Goal: Task Accomplishment & Management: Complete application form

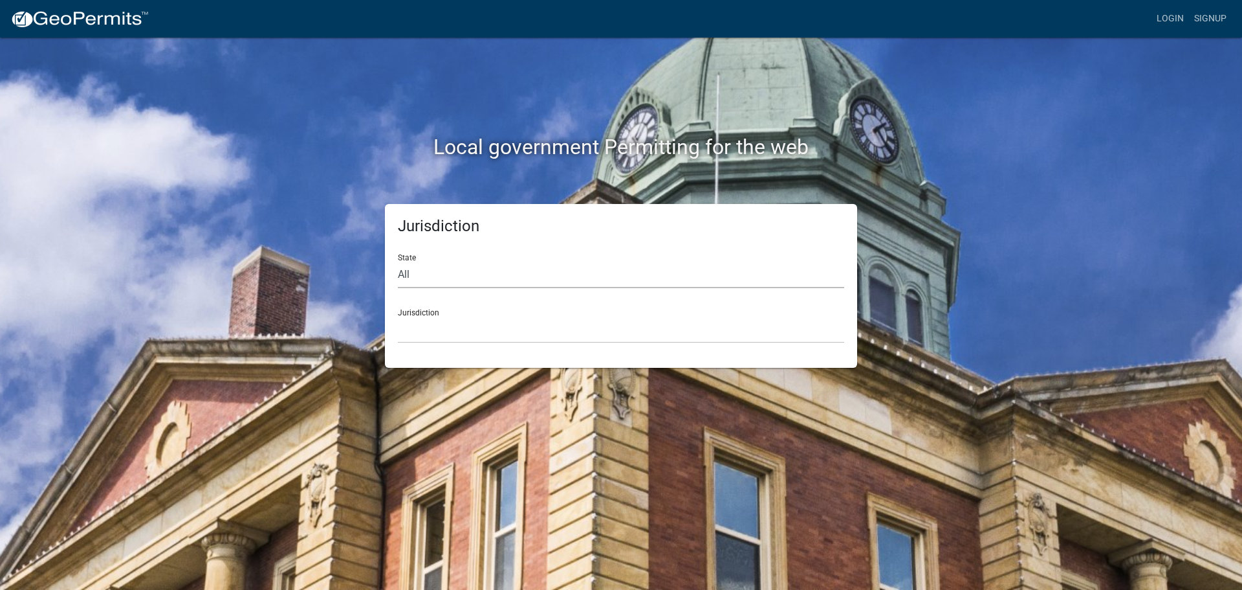
click at [516, 274] on select "All Colorado Georgia Indiana Iowa Kansas Minnesota Ohio South Carolina Wisconsin" at bounding box center [621, 274] width 447 height 27
select select "[US_STATE]"
click at [398, 261] on select "All Colorado Georgia Indiana Iowa Kansas Minnesota Ohio South Carolina Wisconsin" at bounding box center [621, 274] width 447 height 27
click at [562, 335] on select "Abbeville County, South Carolina Jasper County, South Carolina" at bounding box center [621, 329] width 447 height 27
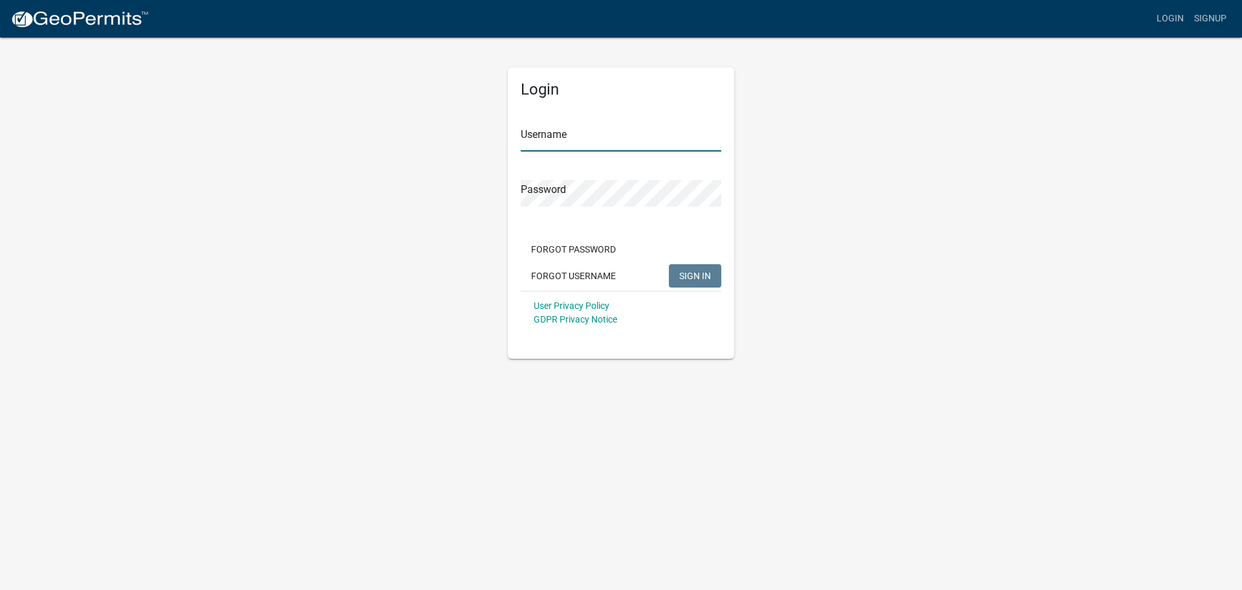
type input "[EMAIL_ADDRESS][DOMAIN_NAME]"
click at [706, 276] on span "SIGN IN" at bounding box center [695, 275] width 32 height 10
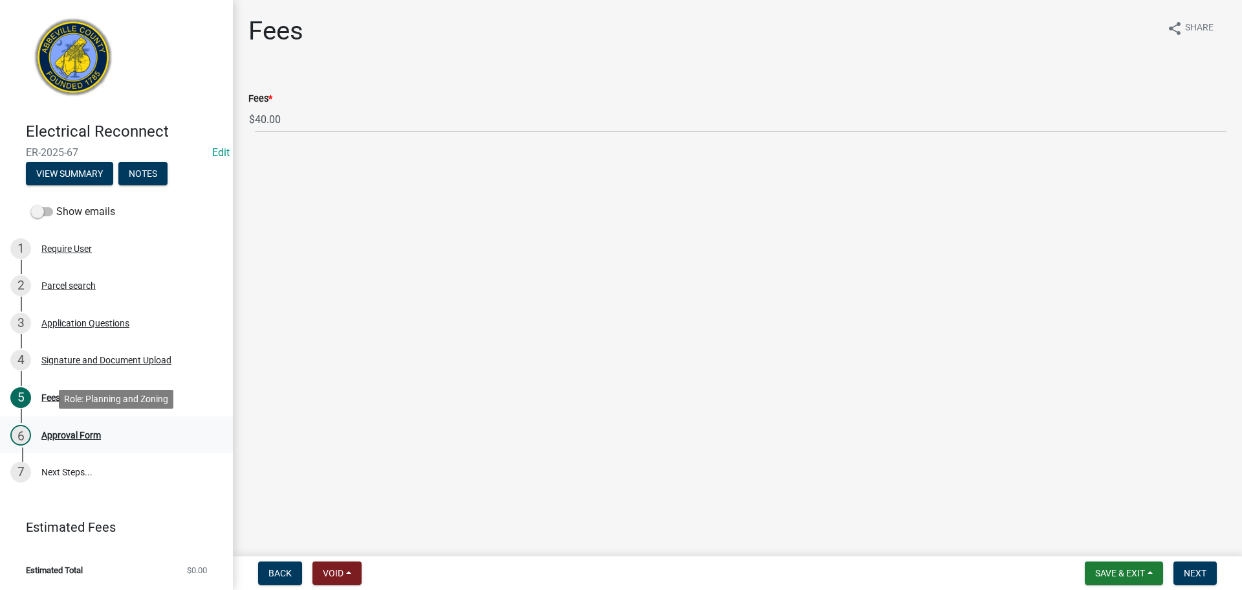
click at [56, 434] on div "Approval Form" at bounding box center [71, 434] width 60 height 9
click at [69, 247] on div "Require User" at bounding box center [66, 248] width 50 height 9
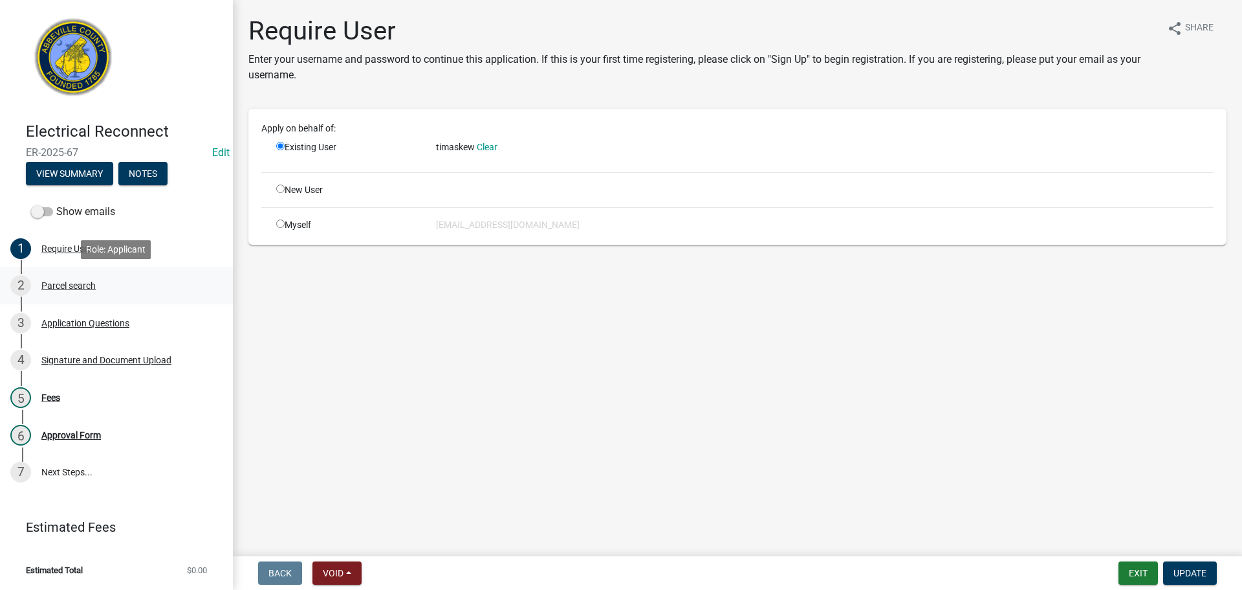
click at [82, 288] on div "Parcel search" at bounding box center [68, 285] width 54 height 9
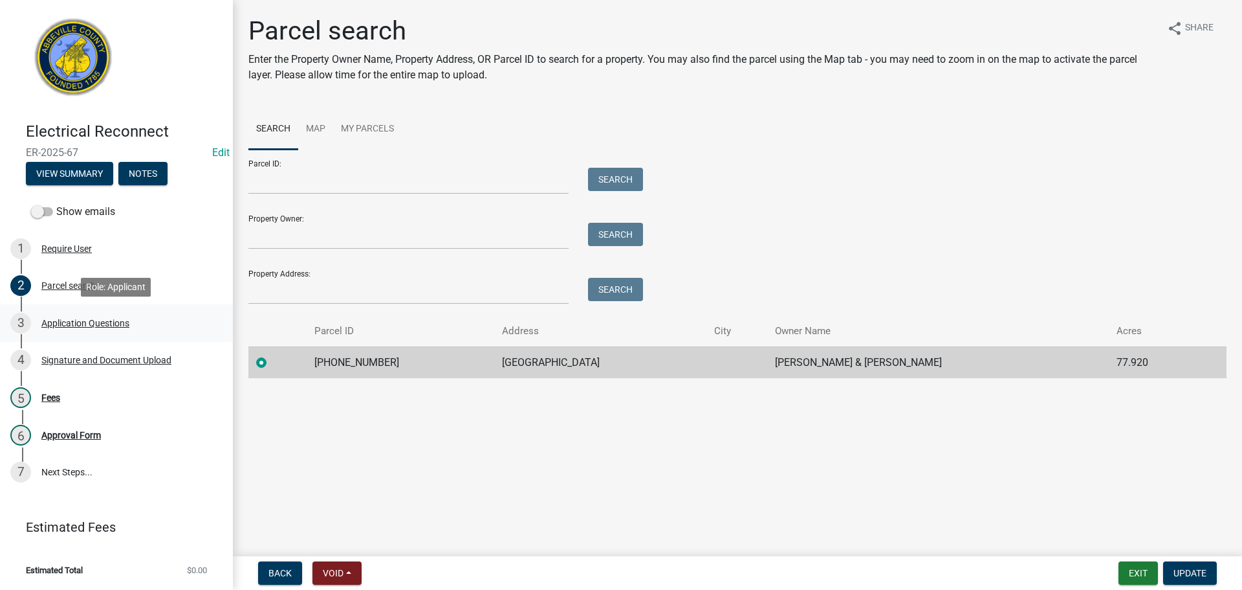
click at [81, 315] on div "3 Application Questions" at bounding box center [111, 323] width 202 height 21
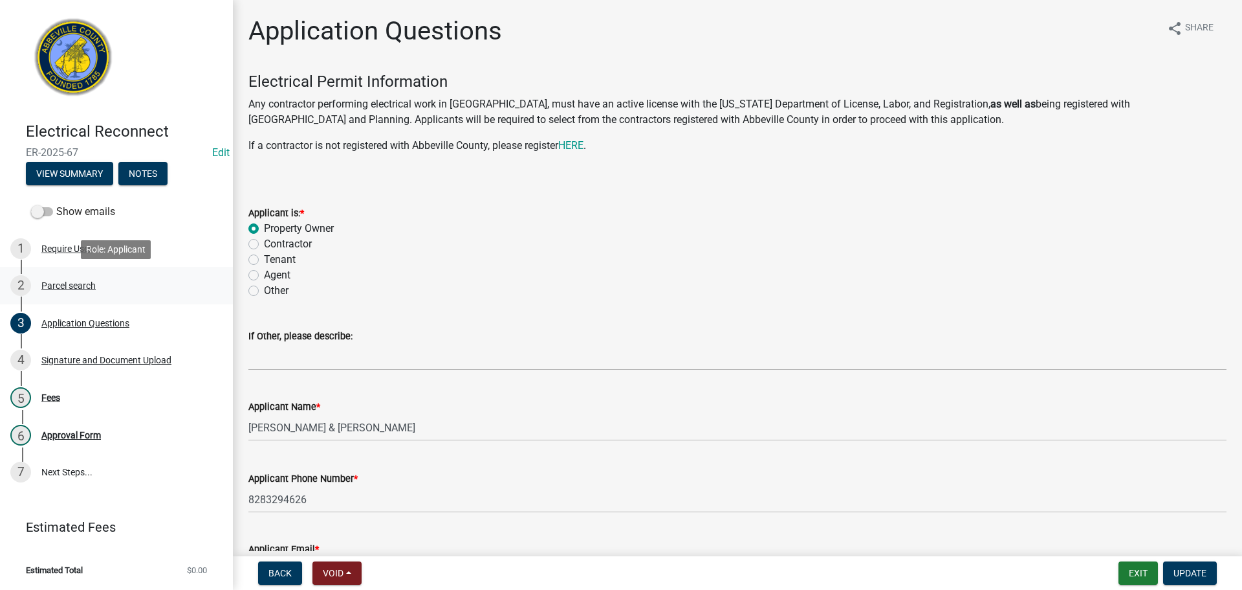
click at [66, 281] on div "Parcel search" at bounding box center [68, 285] width 54 height 9
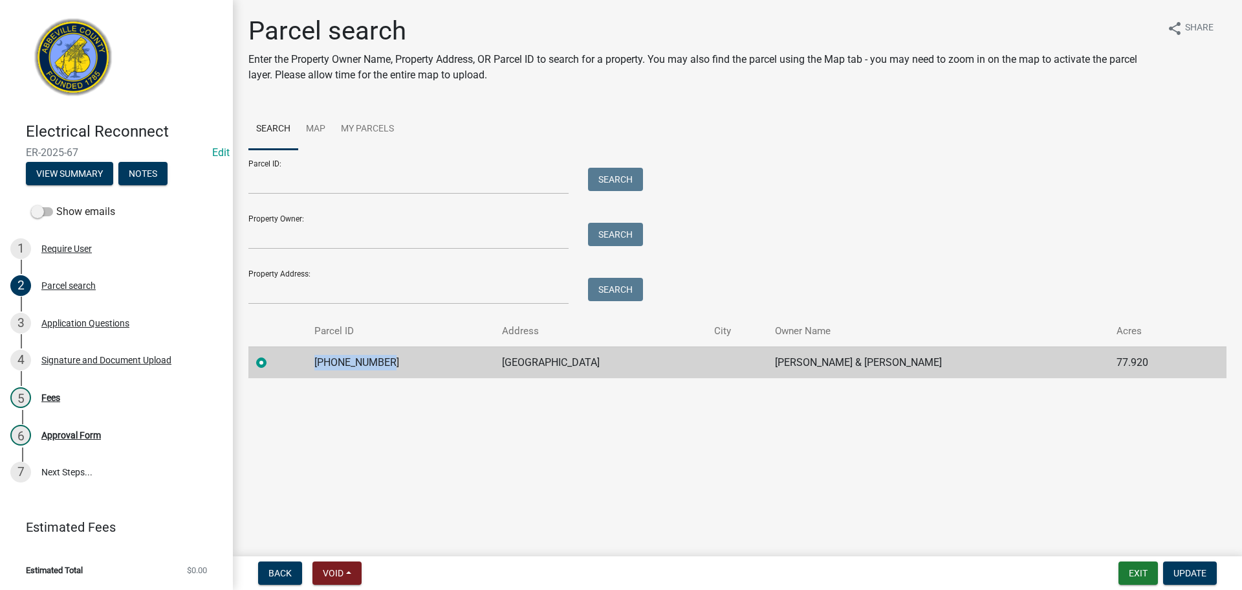
drag, startPoint x: 320, startPoint y: 361, endPoint x: 445, endPoint y: 361, distance: 124.9
click at [445, 361] on td "078-00-00-016" at bounding box center [401, 362] width 188 height 32
click at [469, 359] on div "Copy" at bounding box center [467, 361] width 34 height 19
